Goal: Transaction & Acquisition: Purchase product/service

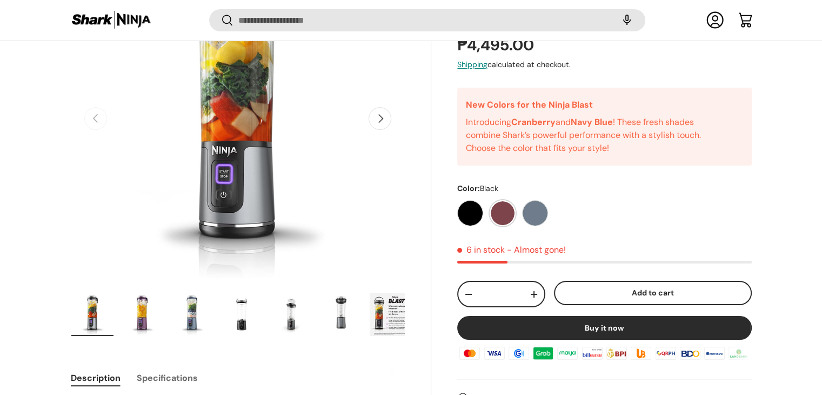
click at [499, 210] on label "Cranberry" at bounding box center [503, 213] width 26 height 26
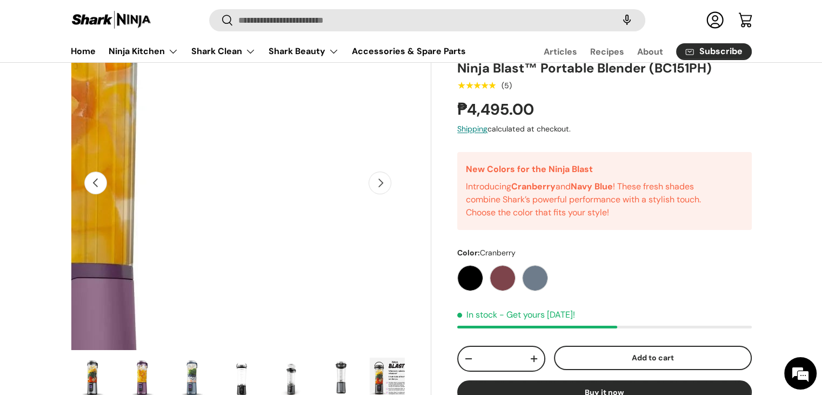
scroll to position [2, 0]
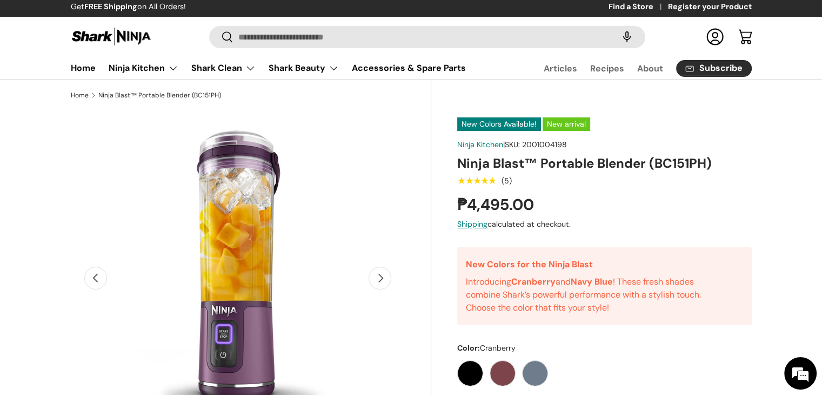
click at [374, 284] on button "Next" at bounding box center [380, 278] width 23 height 23
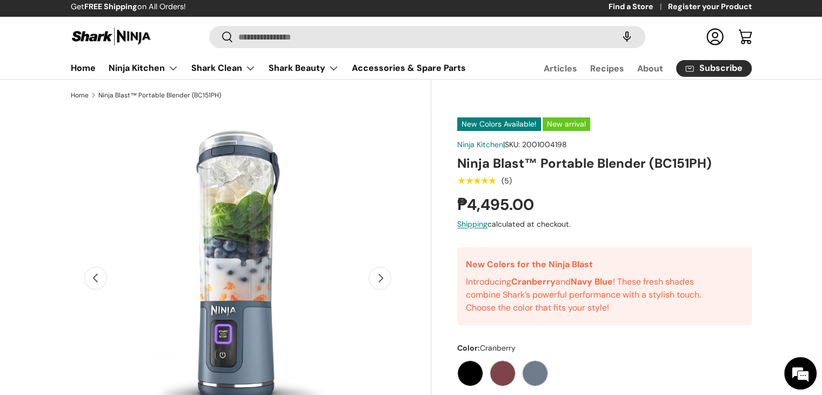
click at [374, 284] on button "Next" at bounding box center [380, 278] width 23 height 23
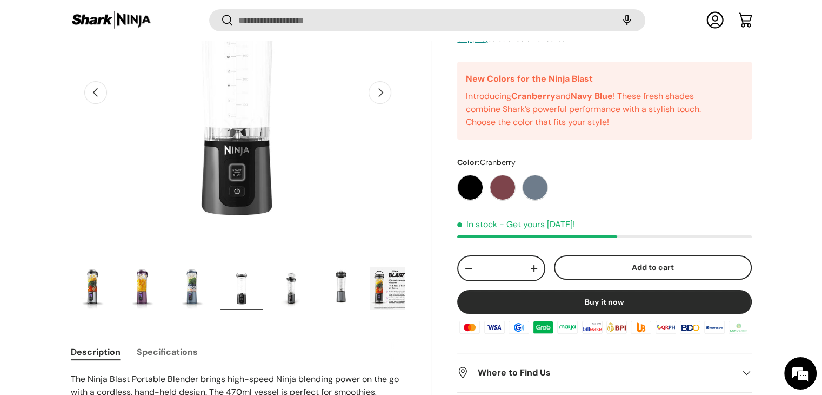
scroll to position [216, 0]
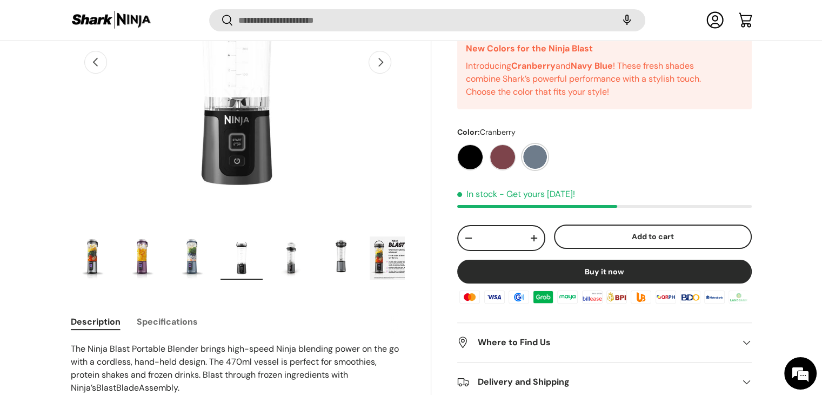
click at [531, 150] on label "Navy Blue" at bounding box center [535, 157] width 26 height 26
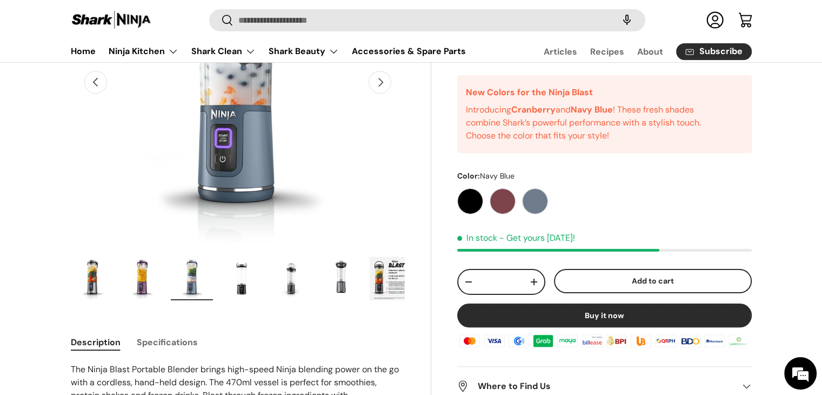
scroll to position [215, 0]
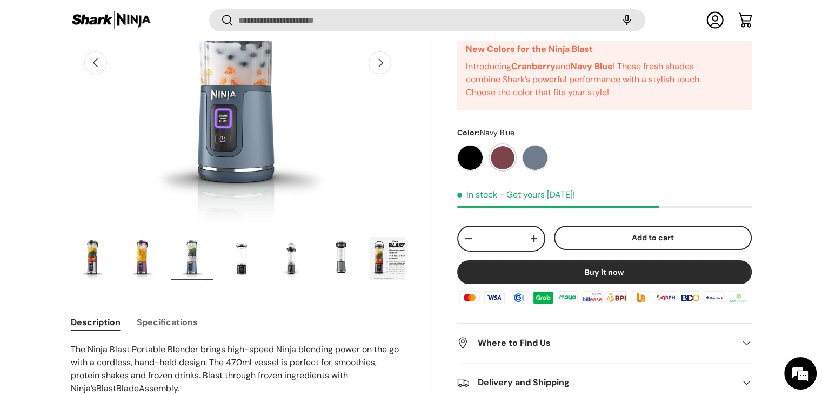
click at [509, 163] on label "Cranberry" at bounding box center [503, 157] width 26 height 26
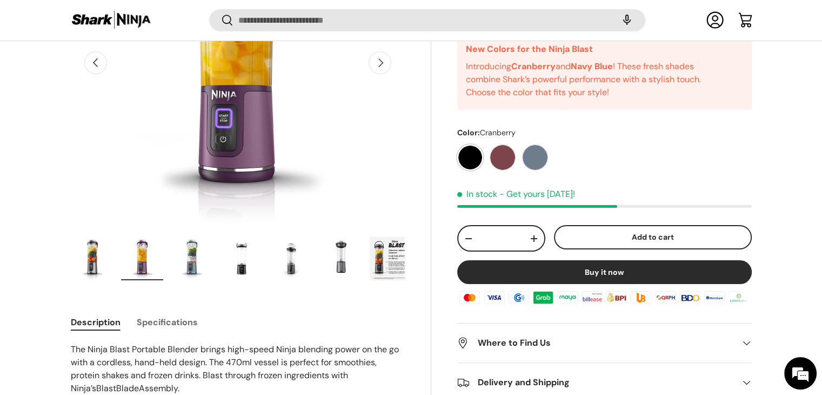
click at [467, 157] on label "Black" at bounding box center [470, 157] width 26 height 26
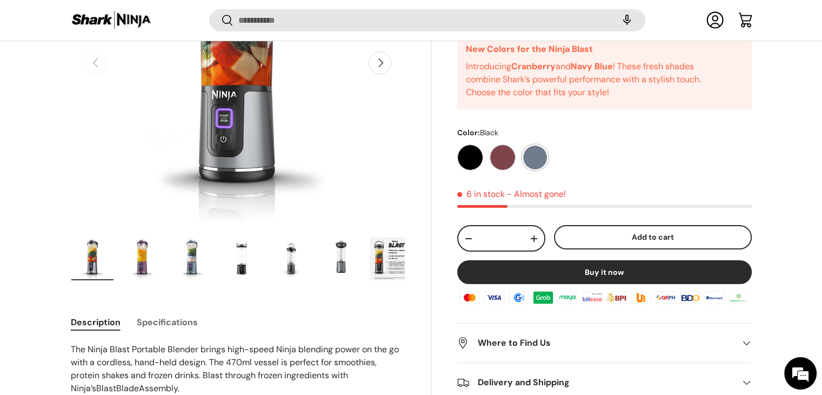
click at [532, 156] on label "Navy Blue" at bounding box center [535, 157] width 26 height 26
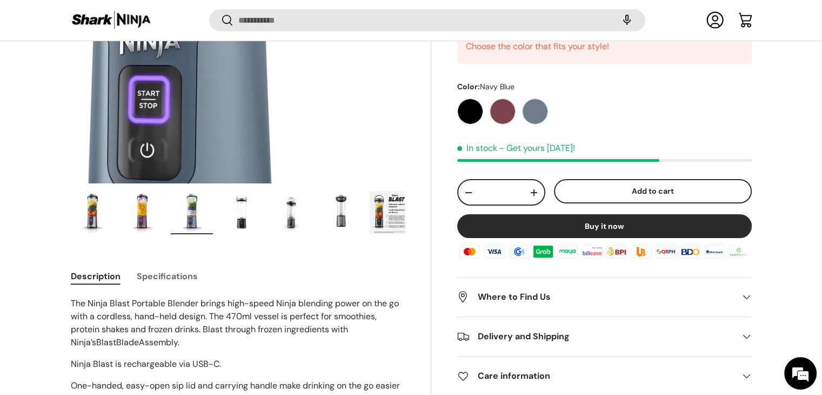
scroll to position [269, 0]
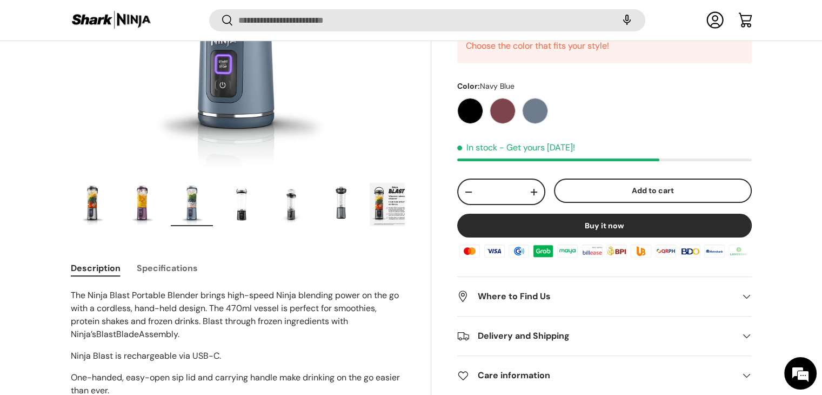
click at [748, 297] on span at bounding box center [746, 296] width 11 height 11
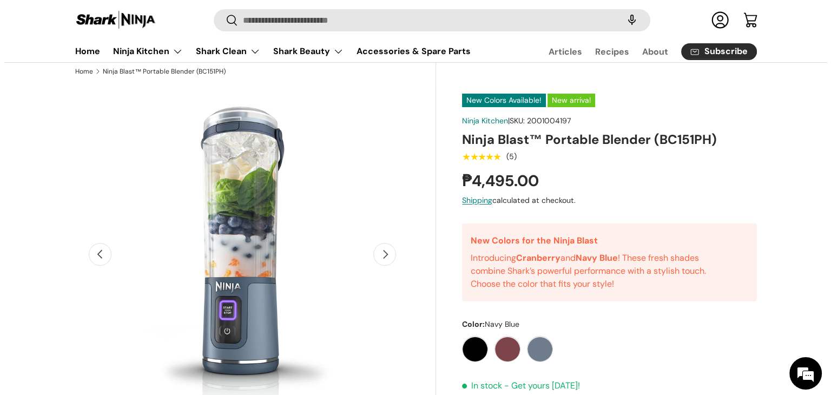
scroll to position [0, 0]
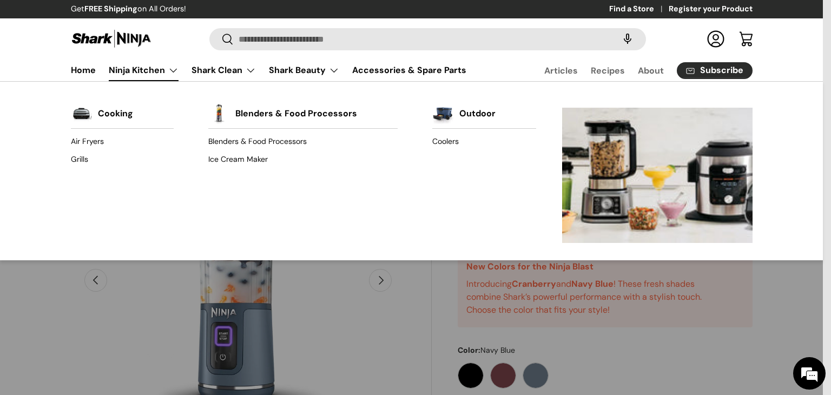
click at [169, 70] on link "Ninja Kitchen" at bounding box center [144, 70] width 70 height 22
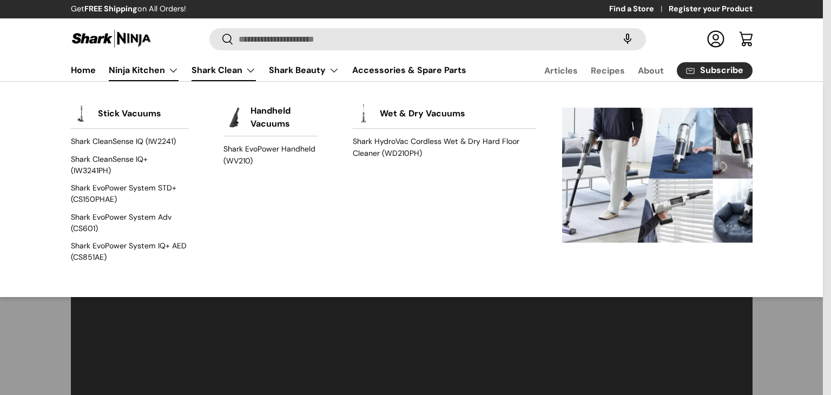
click at [243, 74] on link "Shark Clean" at bounding box center [223, 70] width 64 height 22
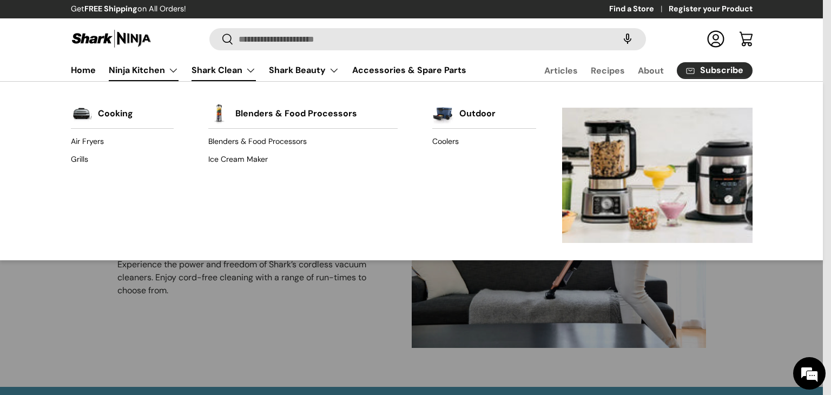
click at [171, 73] on link "Ninja Kitchen" at bounding box center [144, 70] width 70 height 22
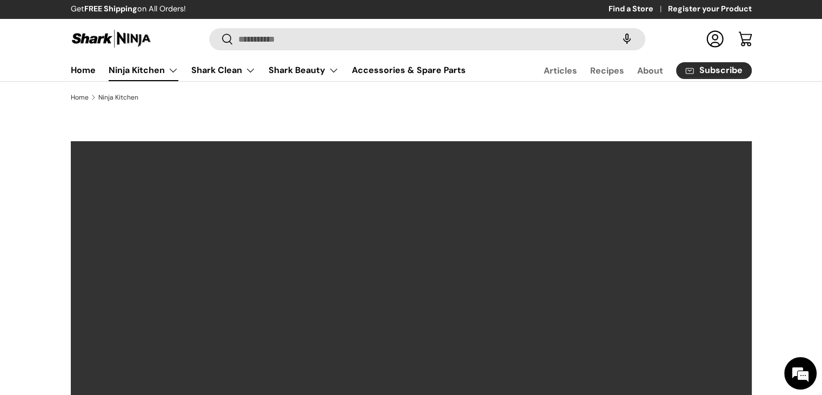
click at [171, 70] on link "Ninja Kitchen" at bounding box center [144, 70] width 70 height 22
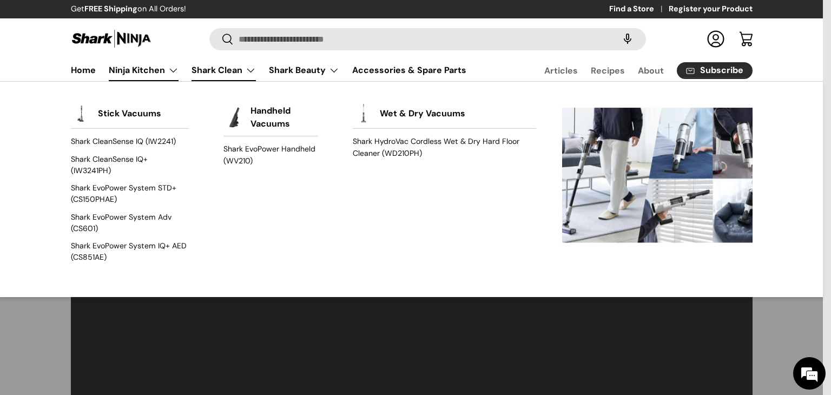
click at [246, 74] on link "Shark Clean" at bounding box center [223, 70] width 64 height 22
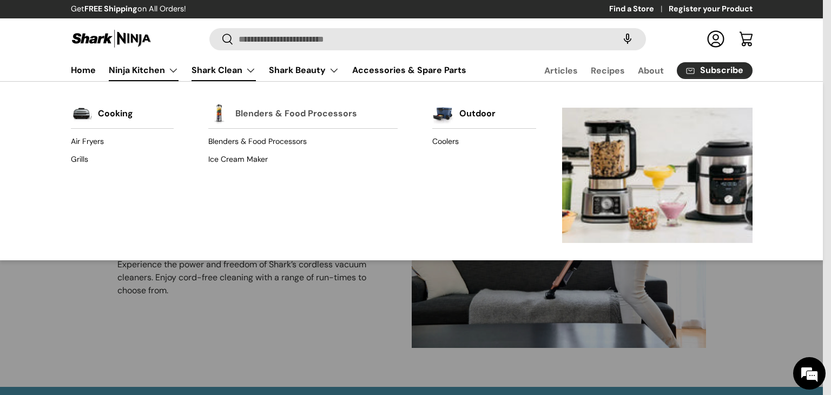
click at [274, 112] on link "Blenders & Food Processors" at bounding box center [296, 114] width 122 height 24
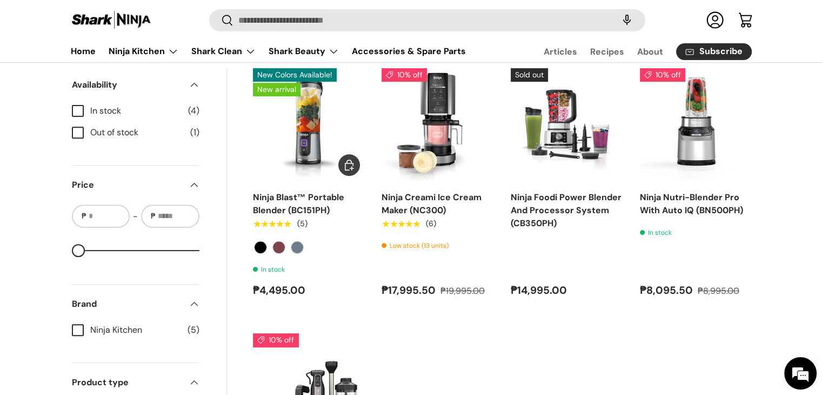
scroll to position [377, 0]
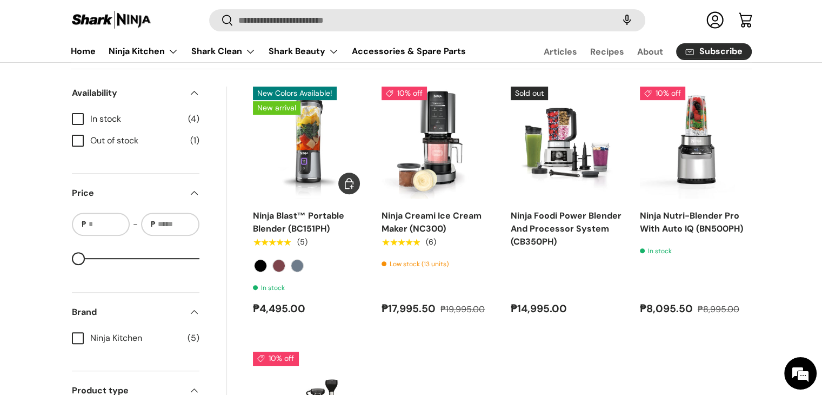
click at [312, 213] on link "Ninja Blast™ Portable Blender (BC151PH)" at bounding box center [298, 222] width 91 height 24
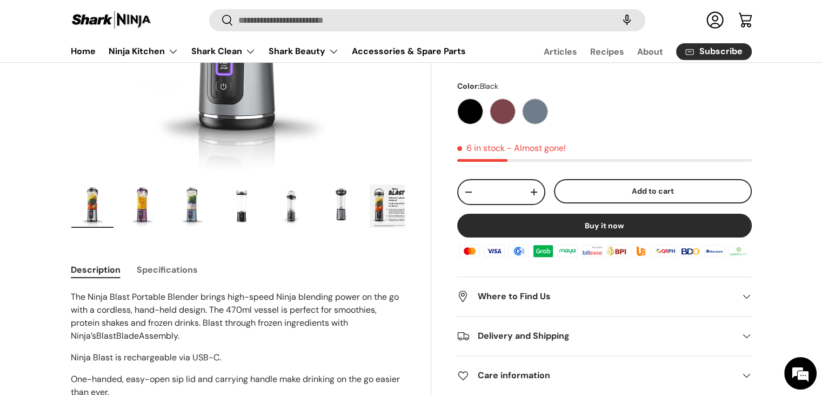
click at [746, 297] on span at bounding box center [746, 296] width 11 height 11
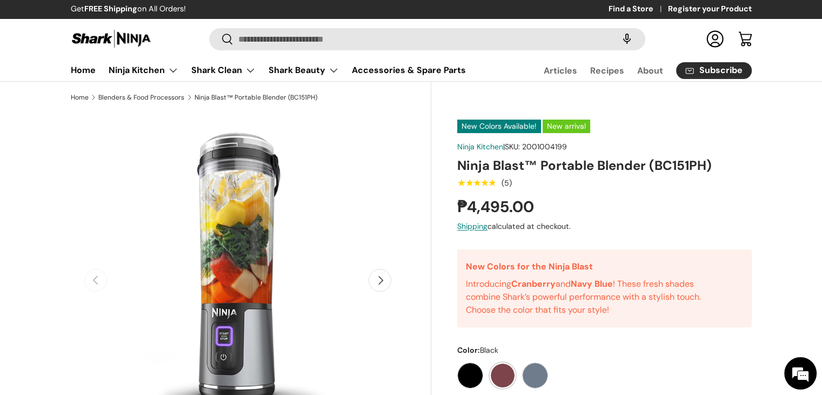
click at [504, 379] on label "Cranberry" at bounding box center [503, 375] width 26 height 26
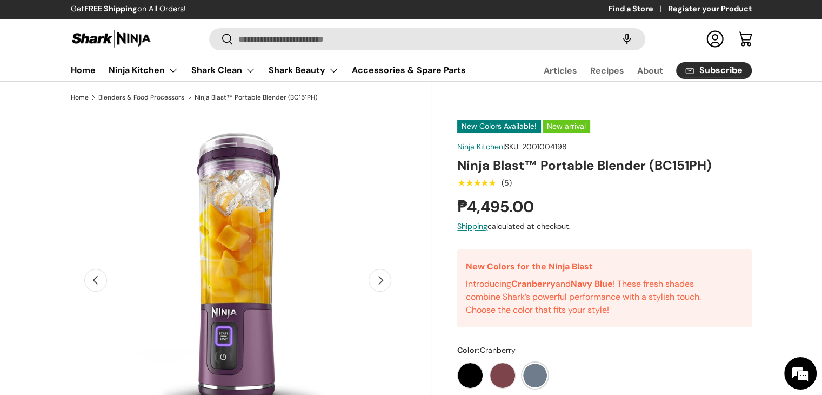
click at [536, 368] on label "Navy Blue" at bounding box center [535, 375] width 26 height 26
